Goal: Check status: Check status

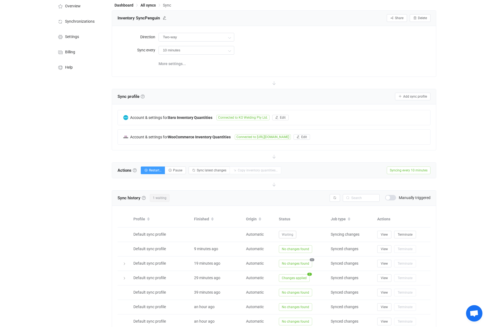
scroll to position [3, 0]
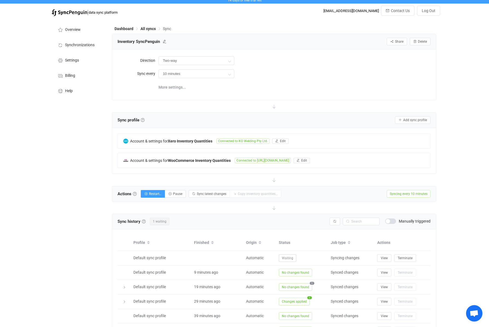
click at [57, 271] on div "Overview Synchronizations Settings Billing Help" at bounding box center [79, 224] width 60 height 411
click at [195, 74] on input "10 minutes" at bounding box center [196, 73] width 76 height 9
click at [66, 179] on div "Overview Synchronizations Settings Billing Help" at bounding box center [79, 224] width 60 height 411
click at [67, 177] on div "Overview Synchronizations Settings Billing Help" at bounding box center [79, 224] width 60 height 411
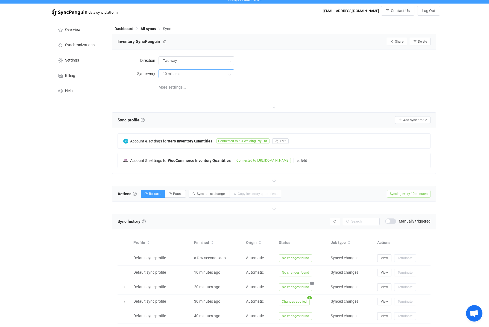
click at [205, 75] on input "10 minutes" at bounding box center [196, 73] width 76 height 9
click at [204, 106] on li "30 minutes" at bounding box center [198, 107] width 79 height 9
type input "30 minutes"
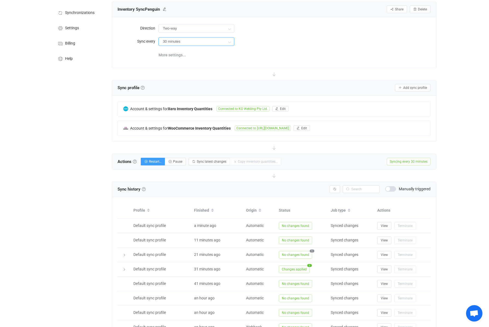
scroll to position [48, 0]
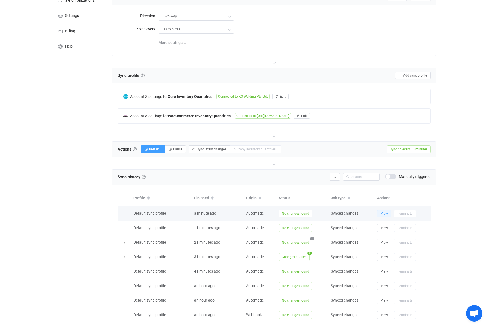
click at [379, 213] on button "View" at bounding box center [384, 213] width 14 height 8
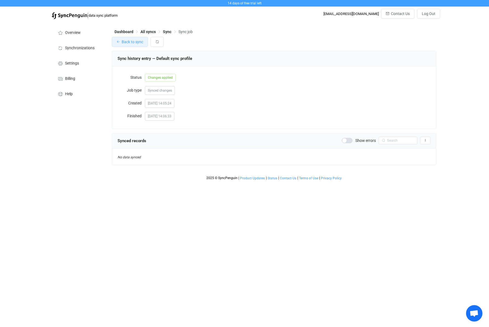
click at [129, 46] on button "Back to sync" at bounding box center [130, 42] width 36 height 10
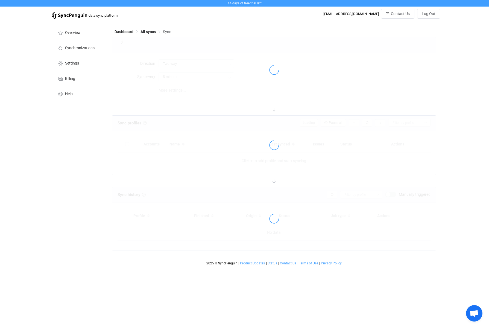
type input "30 minutes"
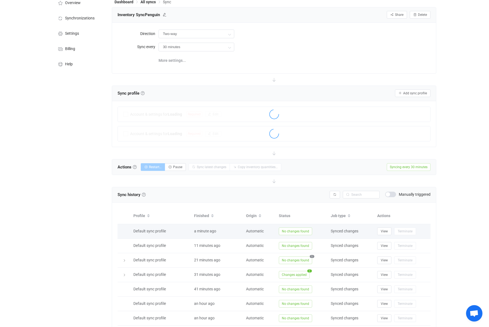
scroll to position [44, 0]
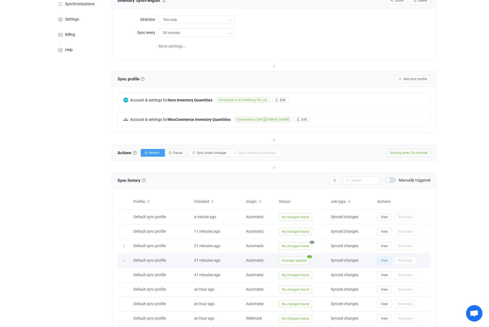
click at [384, 260] on span "View" at bounding box center [383, 260] width 7 height 4
